Goal: Task Accomplishment & Management: Complete application form

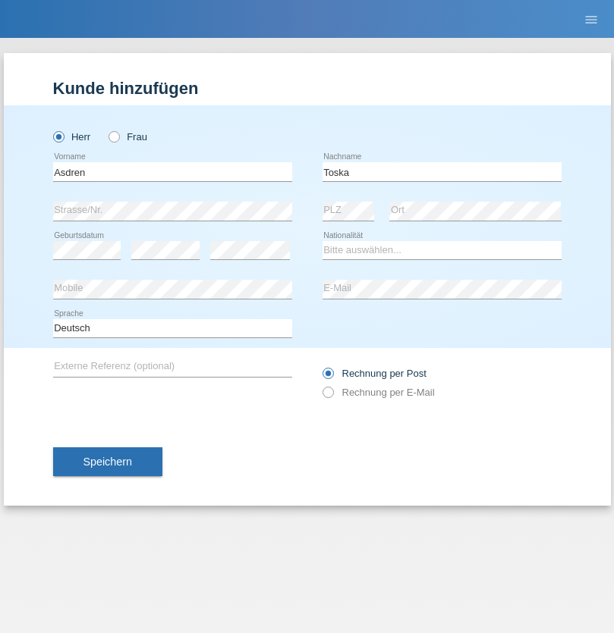
type input "Toska"
select select "XK"
select select "C"
select select "22"
select select "06"
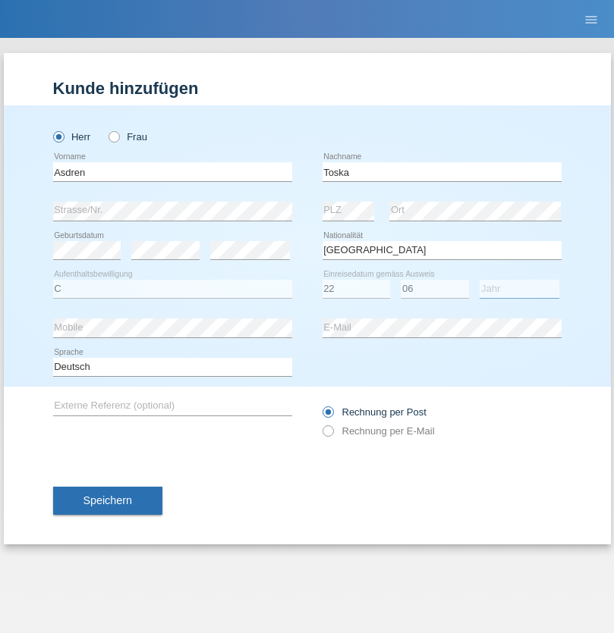
select select "2014"
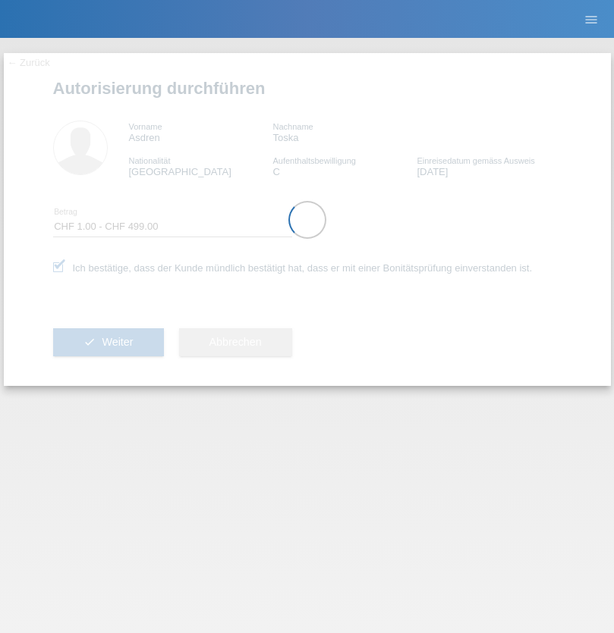
select select "1"
